Goal: Task Accomplishment & Management: Manage account settings

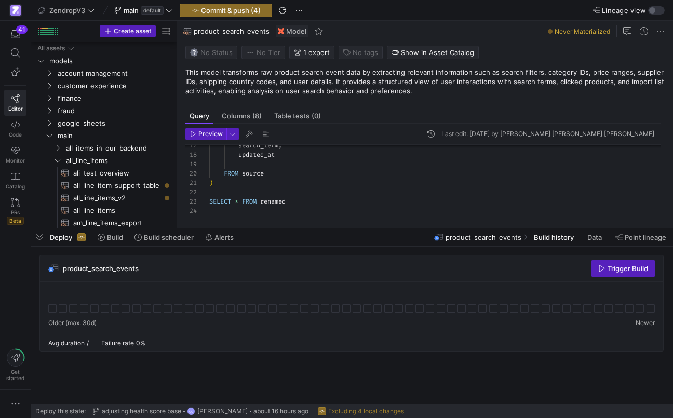
scroll to position [94, 0]
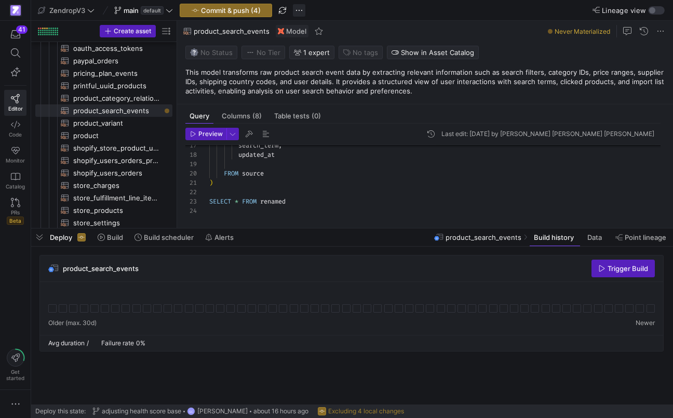
click at [304, 10] on span "button" at bounding box center [299, 10] width 12 height 12
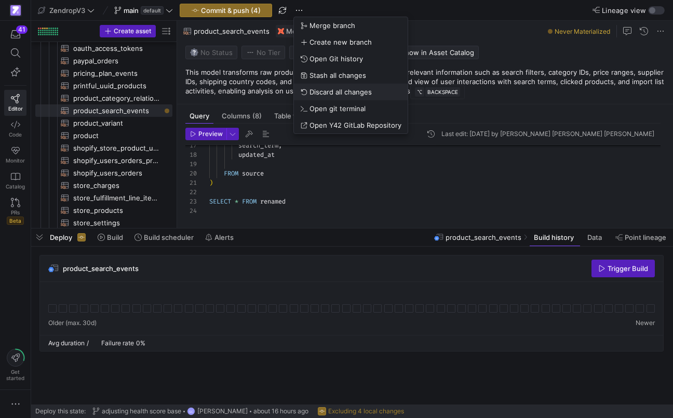
click at [324, 90] on span "Discard all changes" at bounding box center [341, 92] width 62 height 8
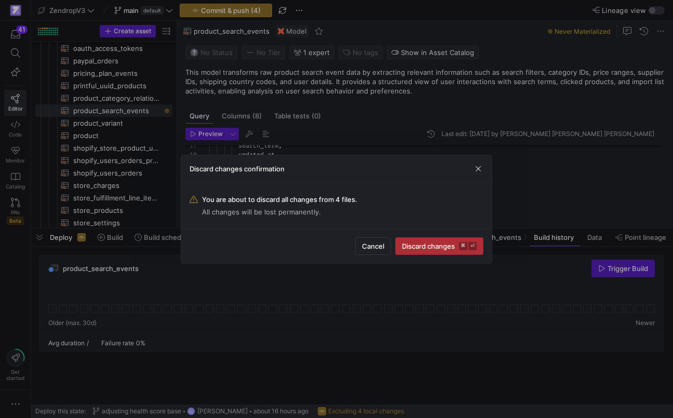
click at [404, 237] on button "Discard changes ⌘ ⏎" at bounding box center [439, 246] width 88 height 18
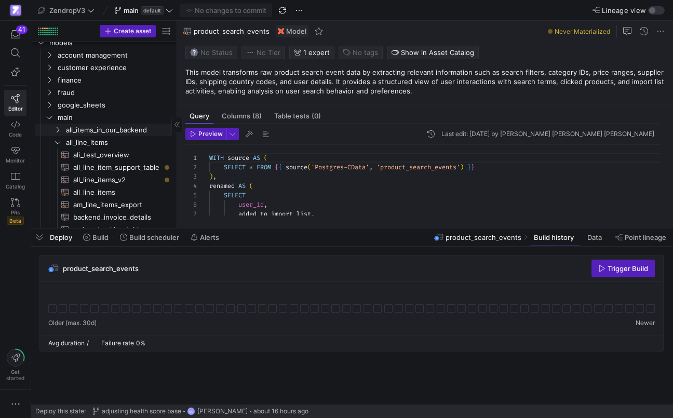
scroll to position [0, 0]
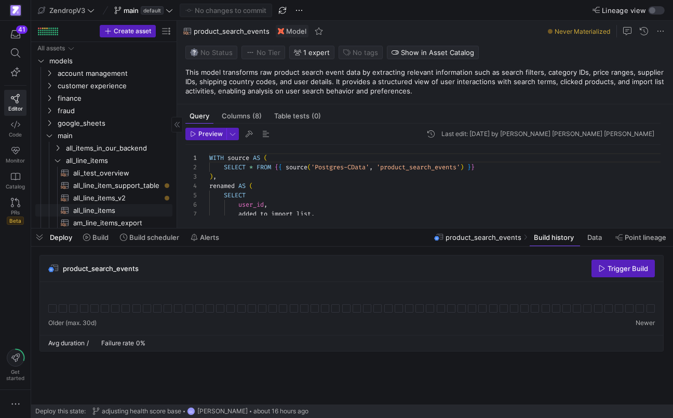
click at [98, 206] on span "all_line_items​​​​​​​​​​" at bounding box center [116, 211] width 87 height 12
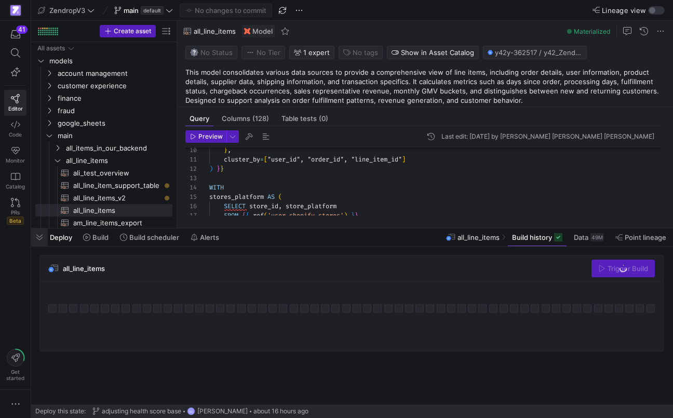
click at [39, 235] on span "button" at bounding box center [39, 238] width 17 height 18
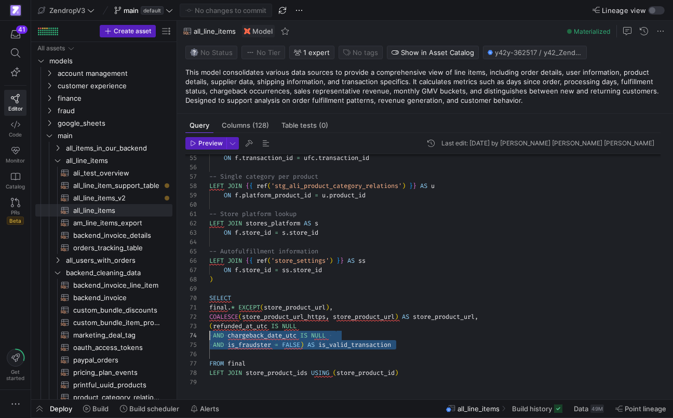
scroll to position [19, 0]
drag, startPoint x: 402, startPoint y: 345, endPoint x: 204, endPoint y: 329, distance: 198.6
click at [209, 329] on div "ON f . transaction_id = ufc . transaction_id -- Single category per product LEF…" at bounding box center [439, 13] width 460 height 747
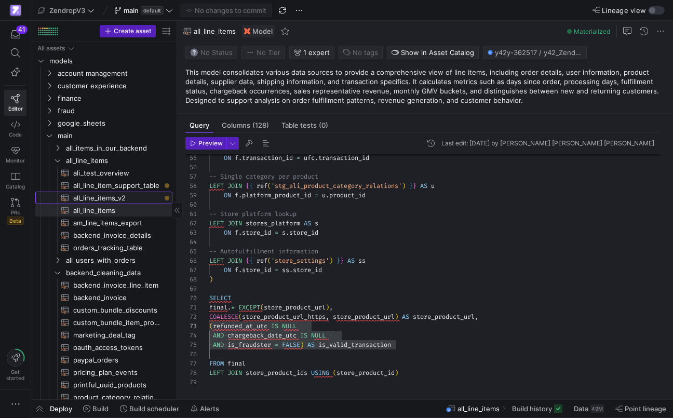
click at [103, 193] on span "all_line_items_v2​​​​​​​​​​" at bounding box center [116, 198] width 87 height 12
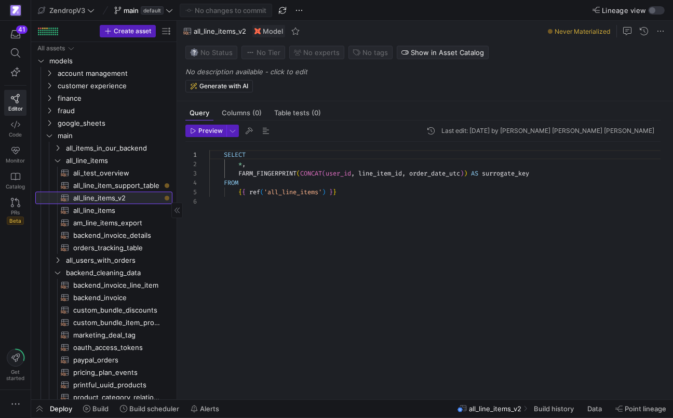
scroll to position [47, 0]
click at [478, 410] on span "all_line_items_v2" at bounding box center [495, 409] width 52 height 8
click at [547, 410] on span "Build history" at bounding box center [554, 409] width 40 height 8
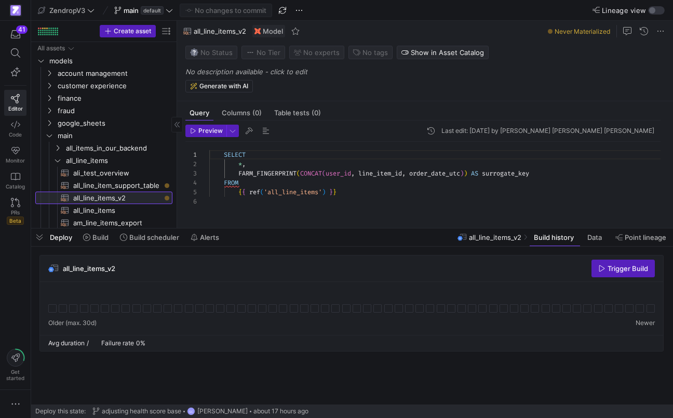
click at [126, 196] on span "all_line_items_v2​​​​​​​​​​" at bounding box center [116, 198] width 87 height 12
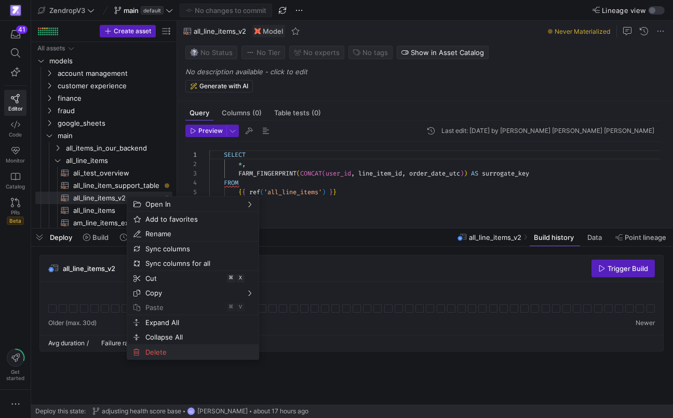
click at [172, 358] on span "Delete" at bounding box center [184, 352] width 86 height 15
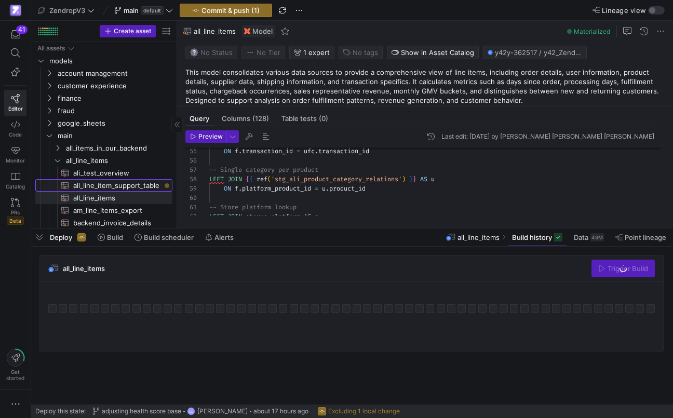
click at [122, 185] on span "all_line_item_support_table​​​​​​​​​​" at bounding box center [116, 186] width 87 height 12
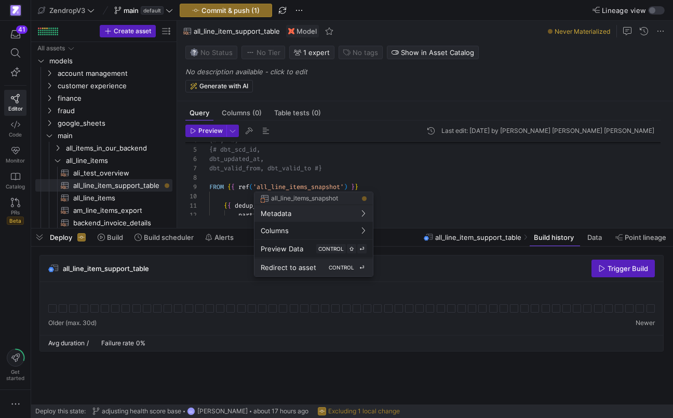
click at [280, 263] on div "Redirect to asset CONTROL ⏎" at bounding box center [314, 267] width 106 height 9
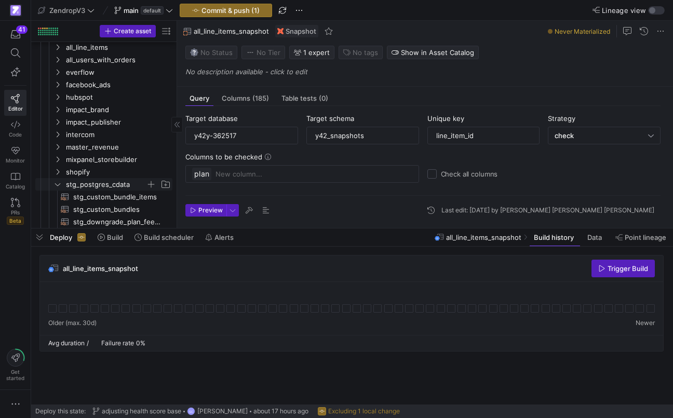
click at [57, 184] on icon "Press SPACE to select this row." at bounding box center [57, 184] width 7 height 6
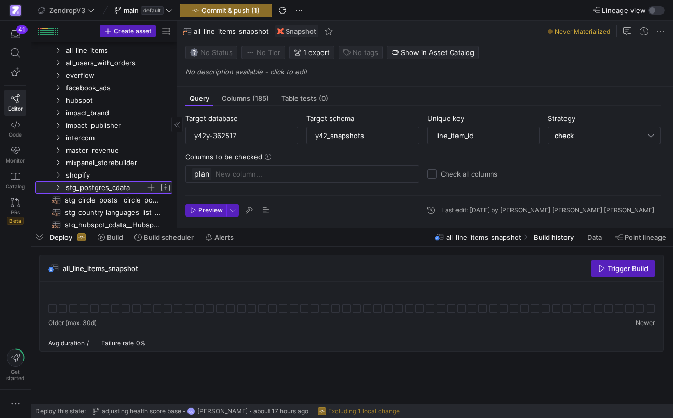
click at [57, 186] on icon at bounding box center [57, 187] width 7 height 6
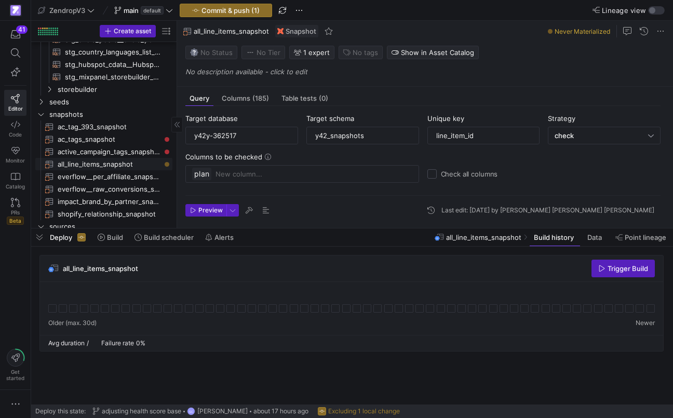
click at [102, 166] on span "all_line_items_snapshot​​​​​​​" at bounding box center [109, 164] width 103 height 12
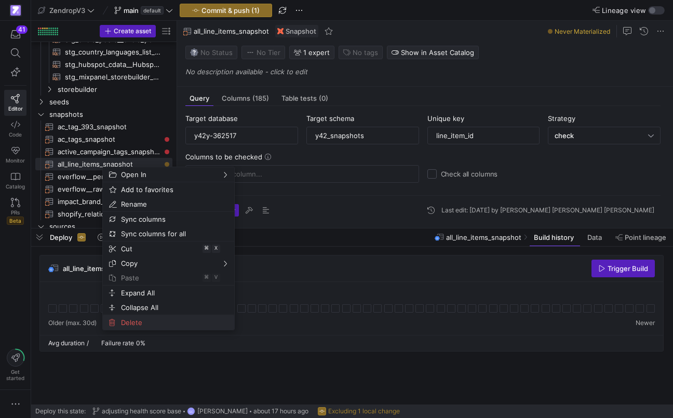
click at [130, 321] on span "Delete" at bounding box center [160, 322] width 86 height 15
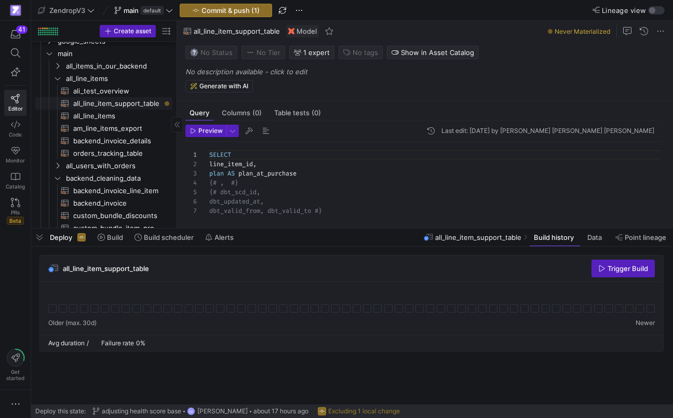
click at [123, 104] on span "all_line_item_support_table​​​​​​​​​​" at bounding box center [116, 104] width 87 height 12
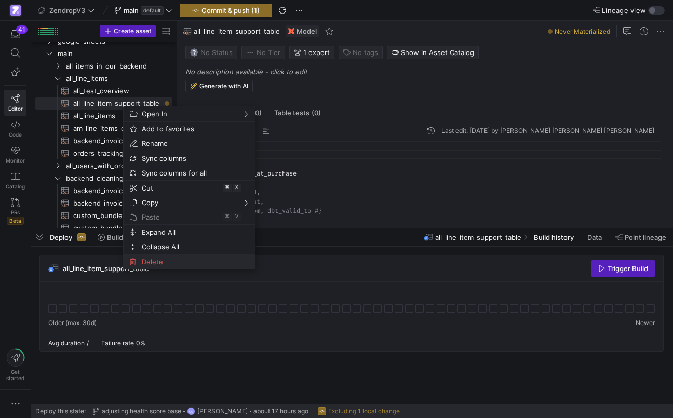
click at [155, 258] on span "Delete" at bounding box center [181, 262] width 86 height 15
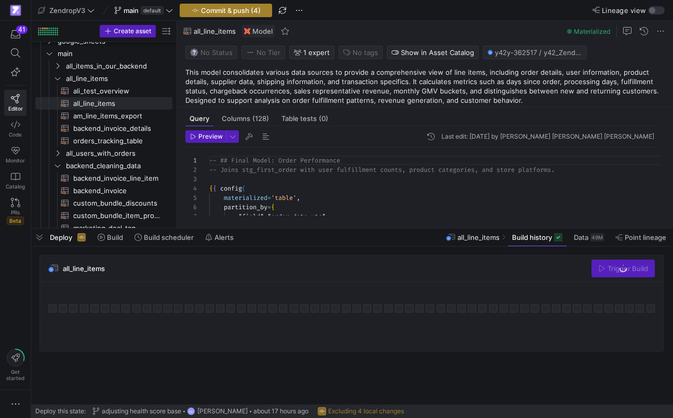
click at [255, 8] on span "Commit & push (4)" at bounding box center [231, 10] width 60 height 8
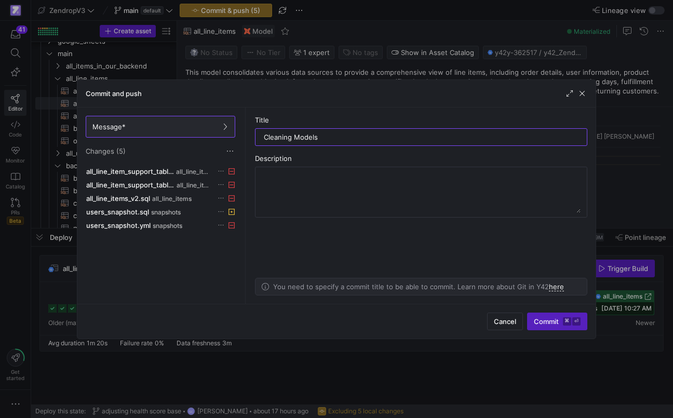
type input "Cleaning Models"
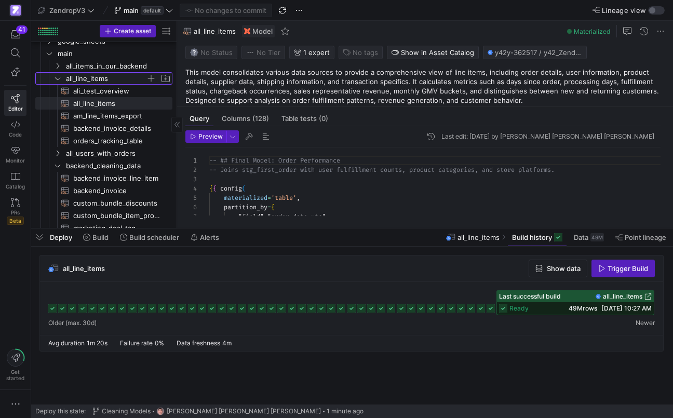
click at [103, 76] on span "all_line_items" at bounding box center [106, 79] width 80 height 12
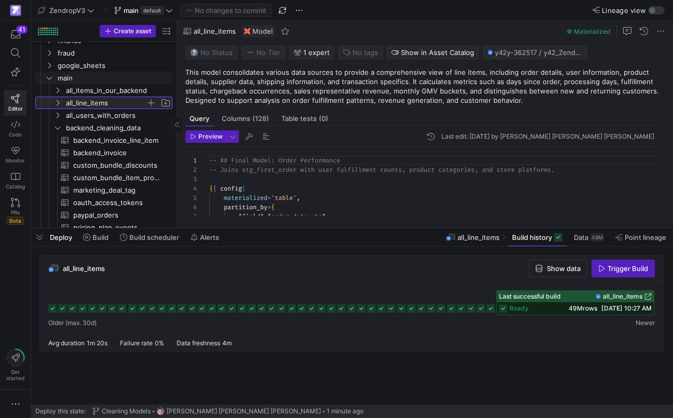
scroll to position [49, 0]
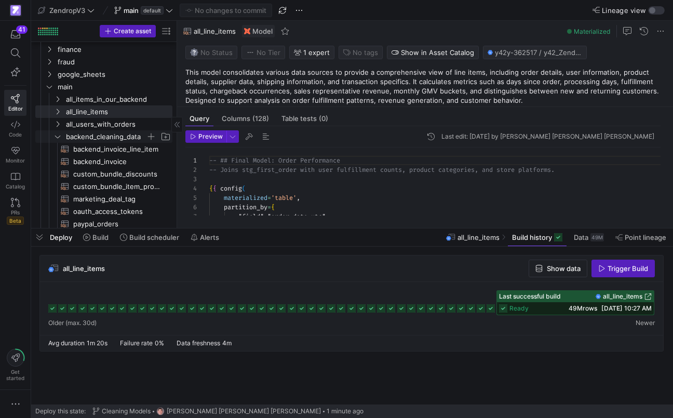
click at [92, 133] on span "backend_cleaning_data" at bounding box center [106, 137] width 80 height 12
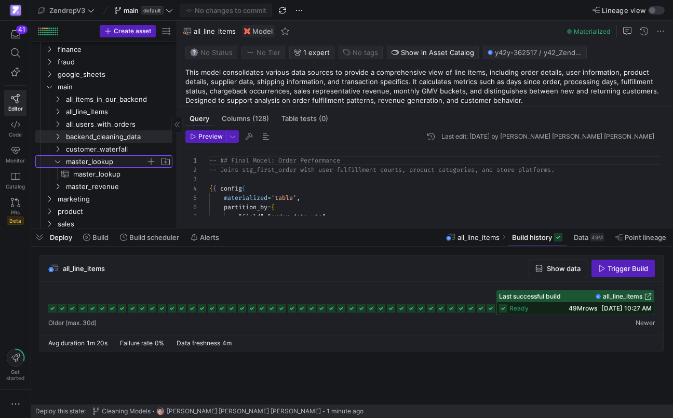
click at [85, 162] on span "master_lookup" at bounding box center [106, 162] width 80 height 12
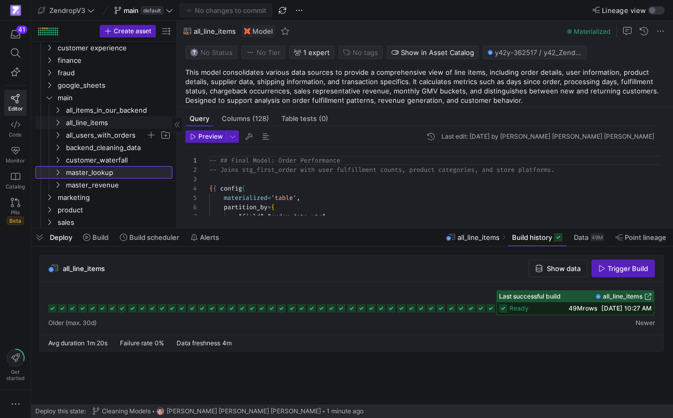
scroll to position [36, 0]
click at [258, 32] on span "Model" at bounding box center [262, 31] width 20 height 8
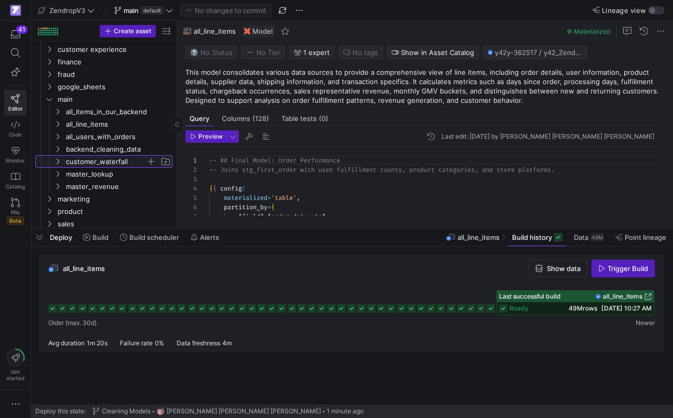
click at [110, 166] on span "customer_waterfall" at bounding box center [106, 162] width 80 height 12
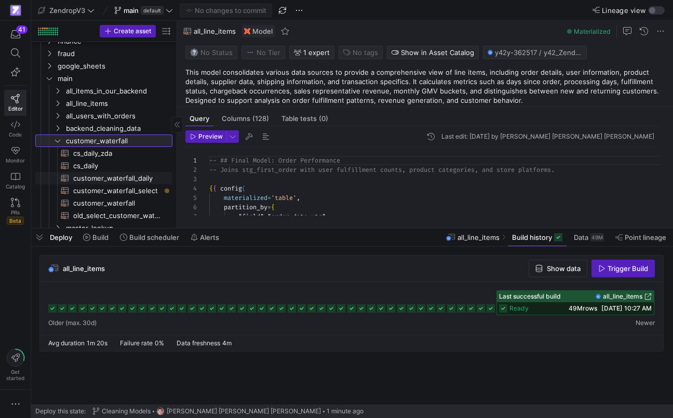
scroll to position [58, 0]
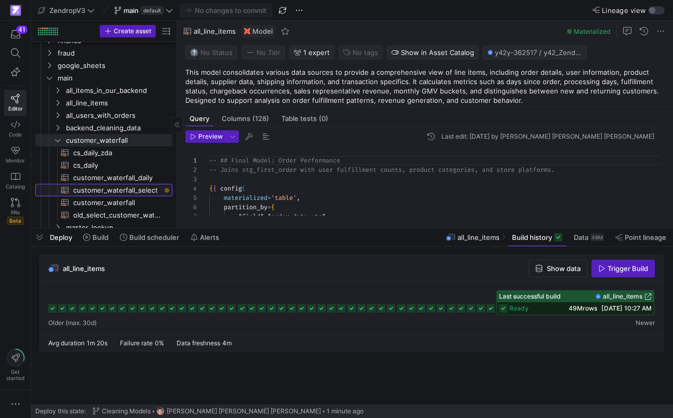
click at [113, 189] on span "customer_waterfall_select​​​​​​​​​​" at bounding box center [116, 190] width 87 height 12
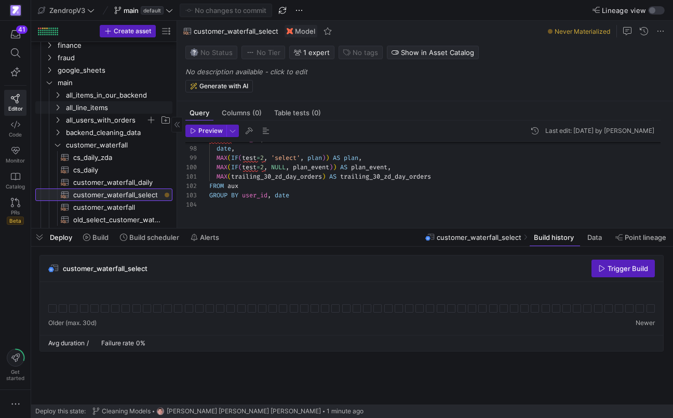
scroll to position [51, 0]
click at [70, 147] on span "customer_waterfall" at bounding box center [106, 147] width 80 height 12
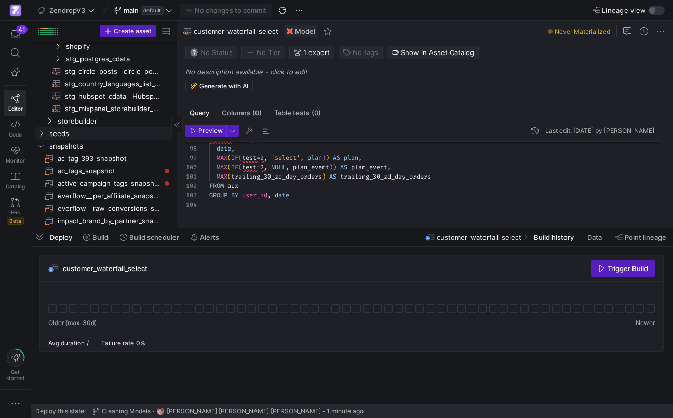
scroll to position [383, 0]
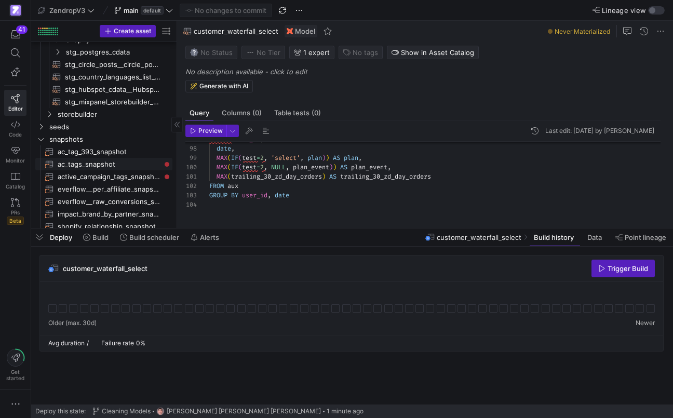
click at [92, 159] on span "ac_tags_snapshot​​​​​​​" at bounding box center [109, 164] width 103 height 12
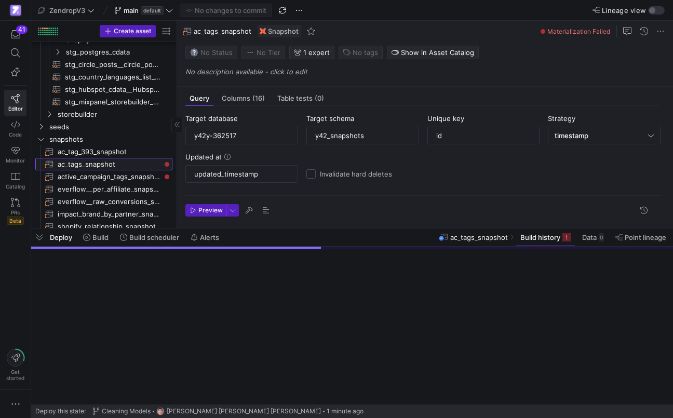
scroll to position [9, 0]
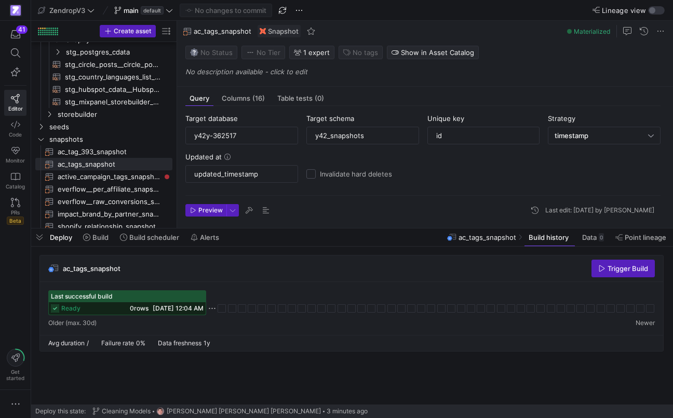
click at [99, 296] on span "Last successful build" at bounding box center [82, 296] width 62 height 7
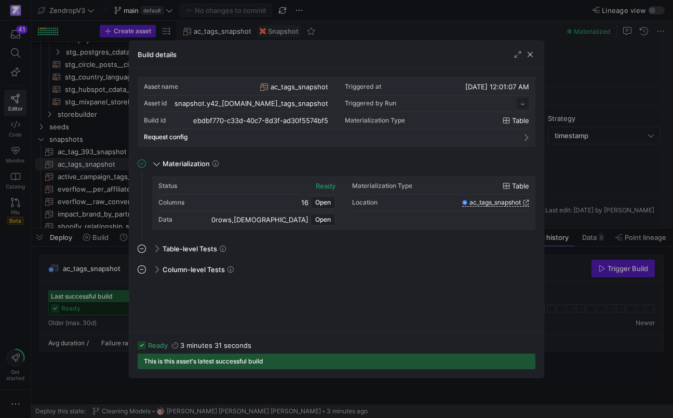
scroll to position [94, 0]
click at [497, 203] on span "ac_tags_snapshot" at bounding box center [495, 202] width 51 height 7
